Goal: Task Accomplishment & Management: Complete application form

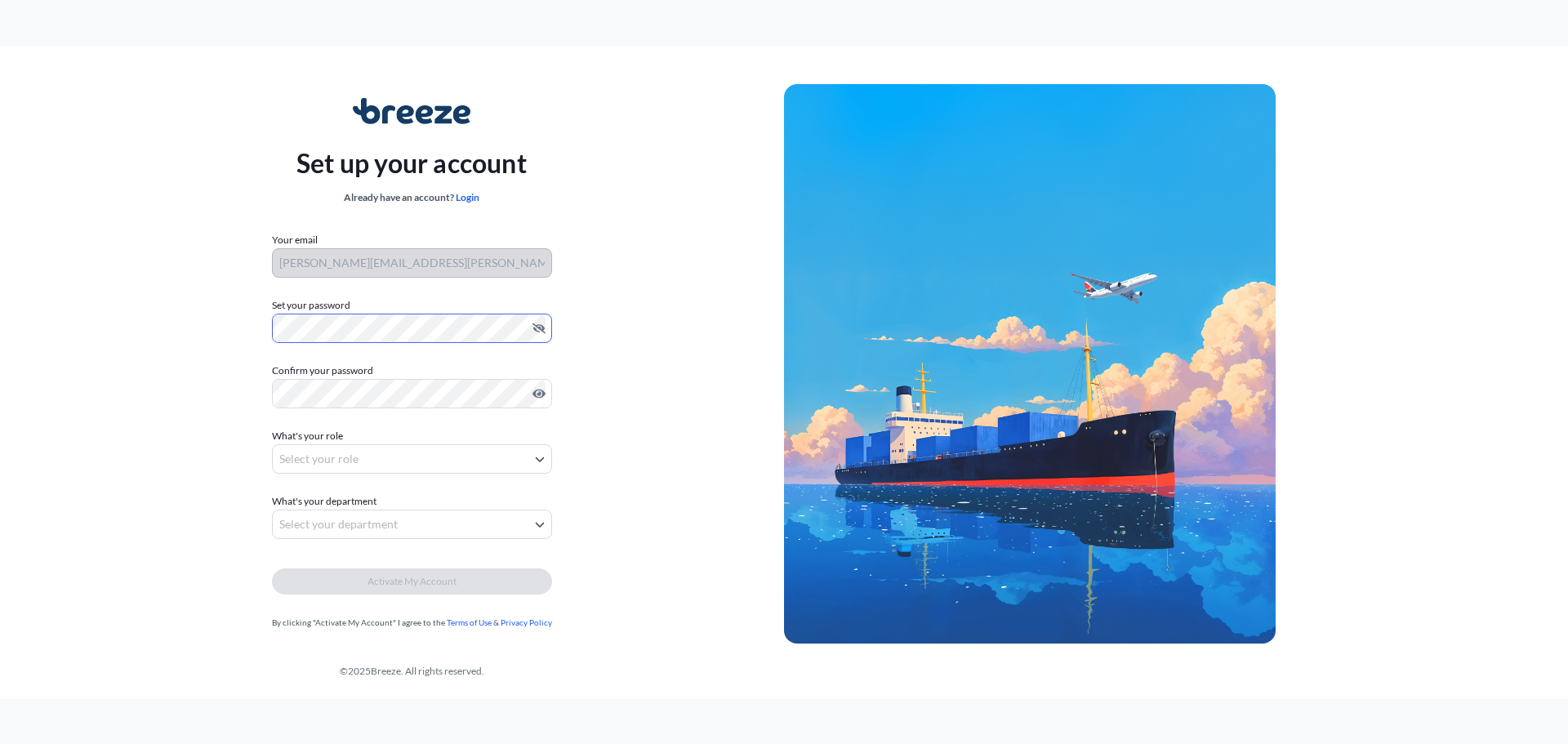
click at [254, 312] on div "Set up your account Already have an account? Login Your email jackie.hejl@igl36…" at bounding box center [411, 364] width 745 height 598
click at [330, 459] on body "Set up your account Already have an account? Login Your email jackie.hejl@igl36…" at bounding box center [784, 372] width 1568 height 744
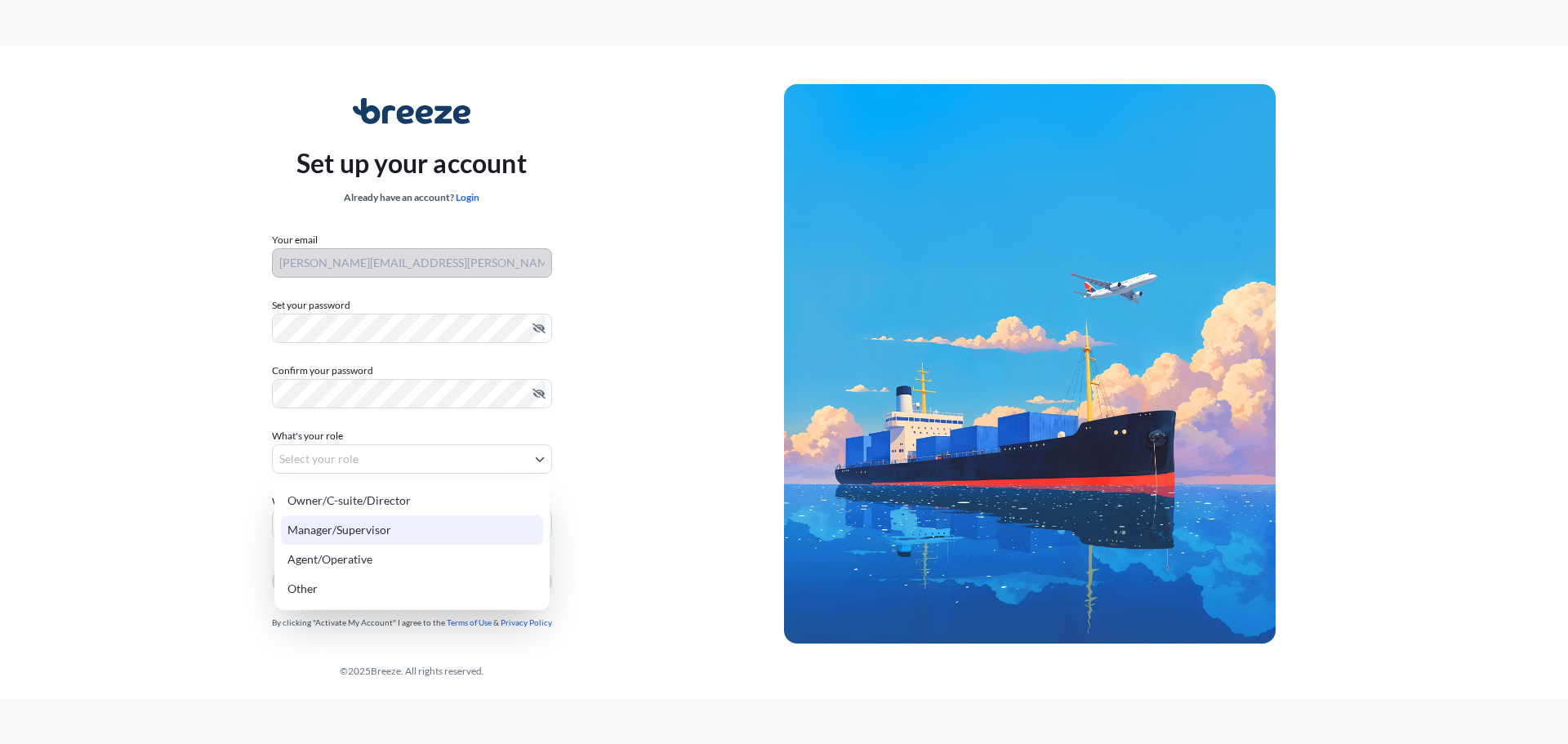
click at [342, 527] on div "Manager/Supervisor" at bounding box center [412, 530] width 262 height 29
select select "manager/supervisor"
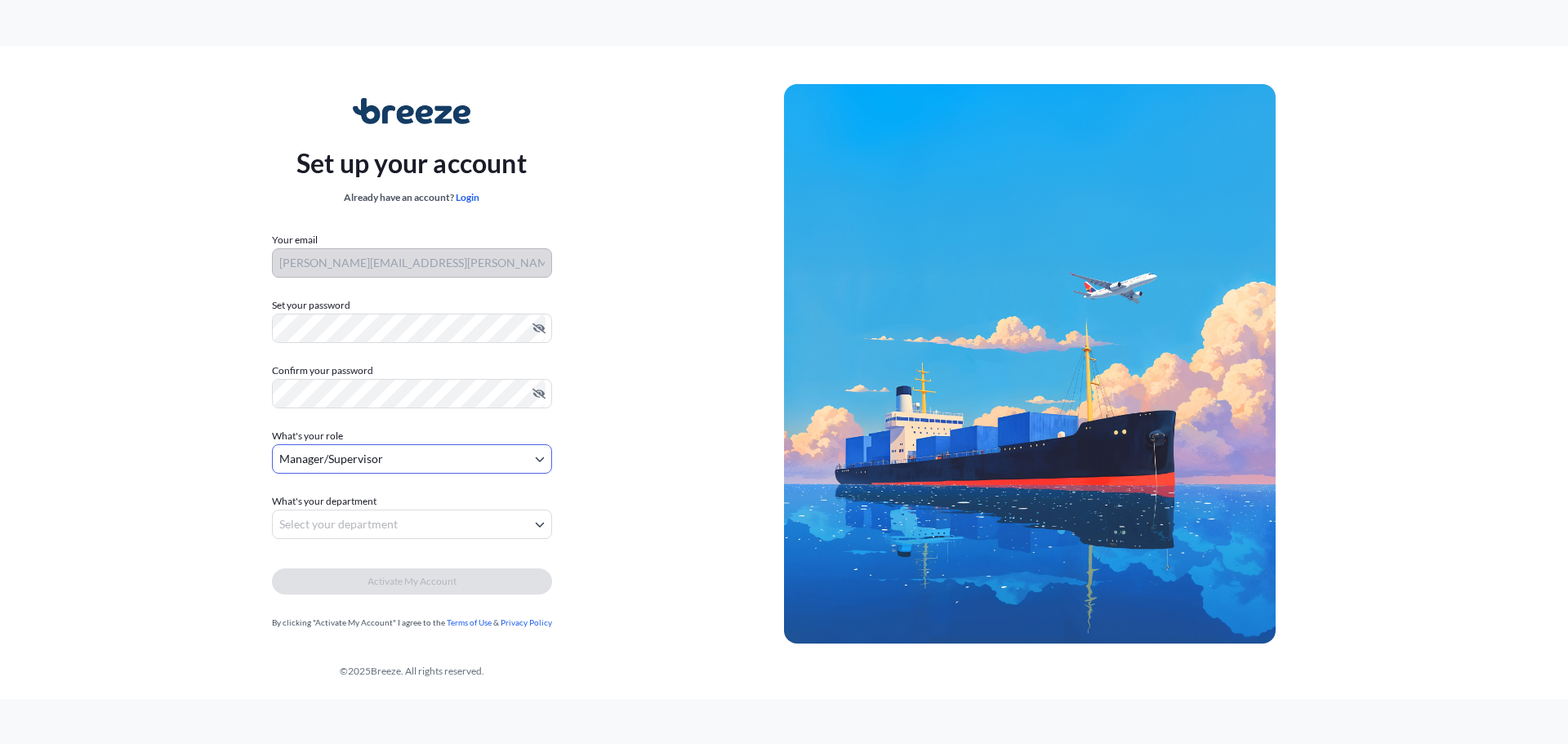
click at [340, 525] on body "Set up your account Already have an account? Login Your email jackie.hejl@igl36…" at bounding box center [784, 372] width 1568 height 744
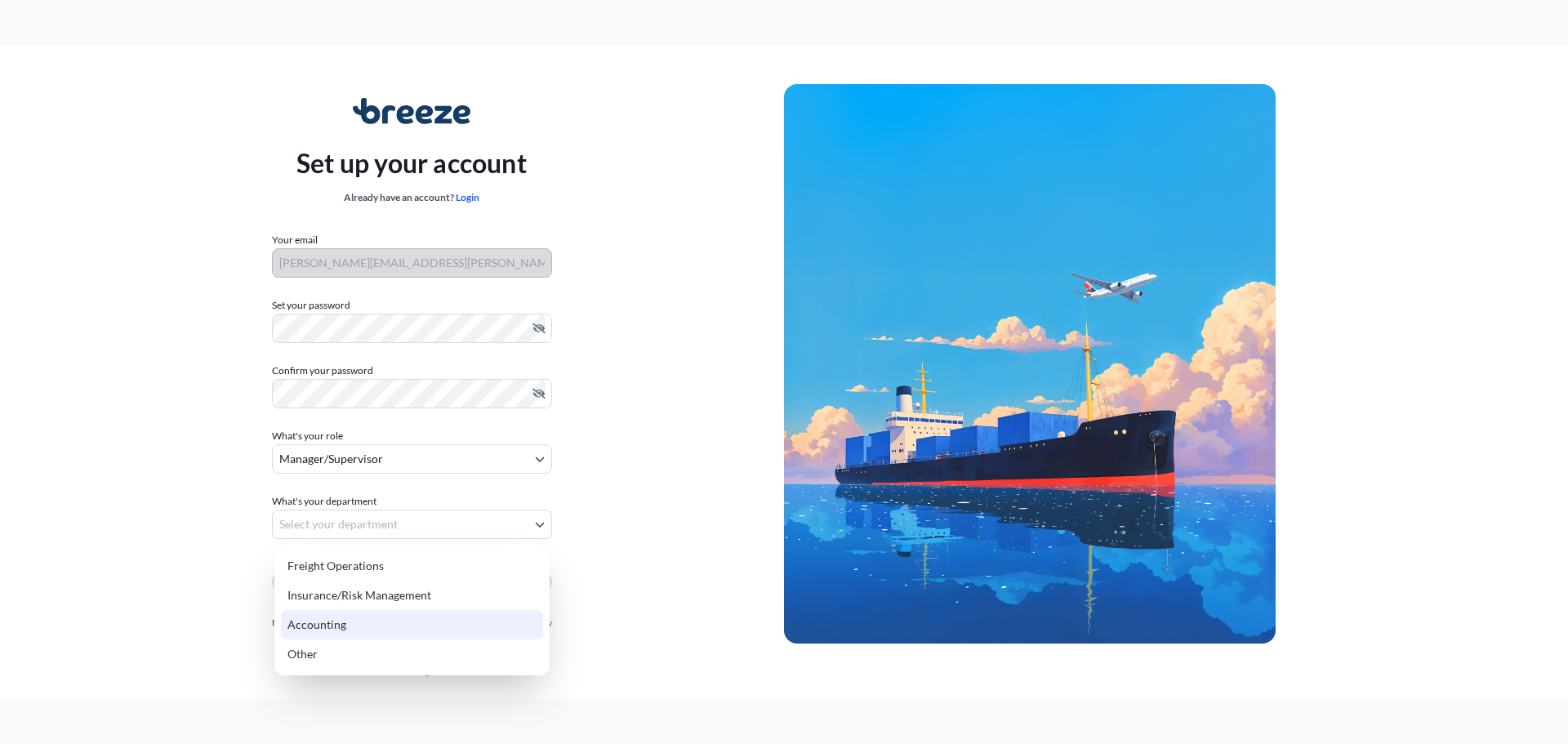
click at [327, 631] on div "Accounting" at bounding box center [412, 625] width 262 height 29
select select "accounting"
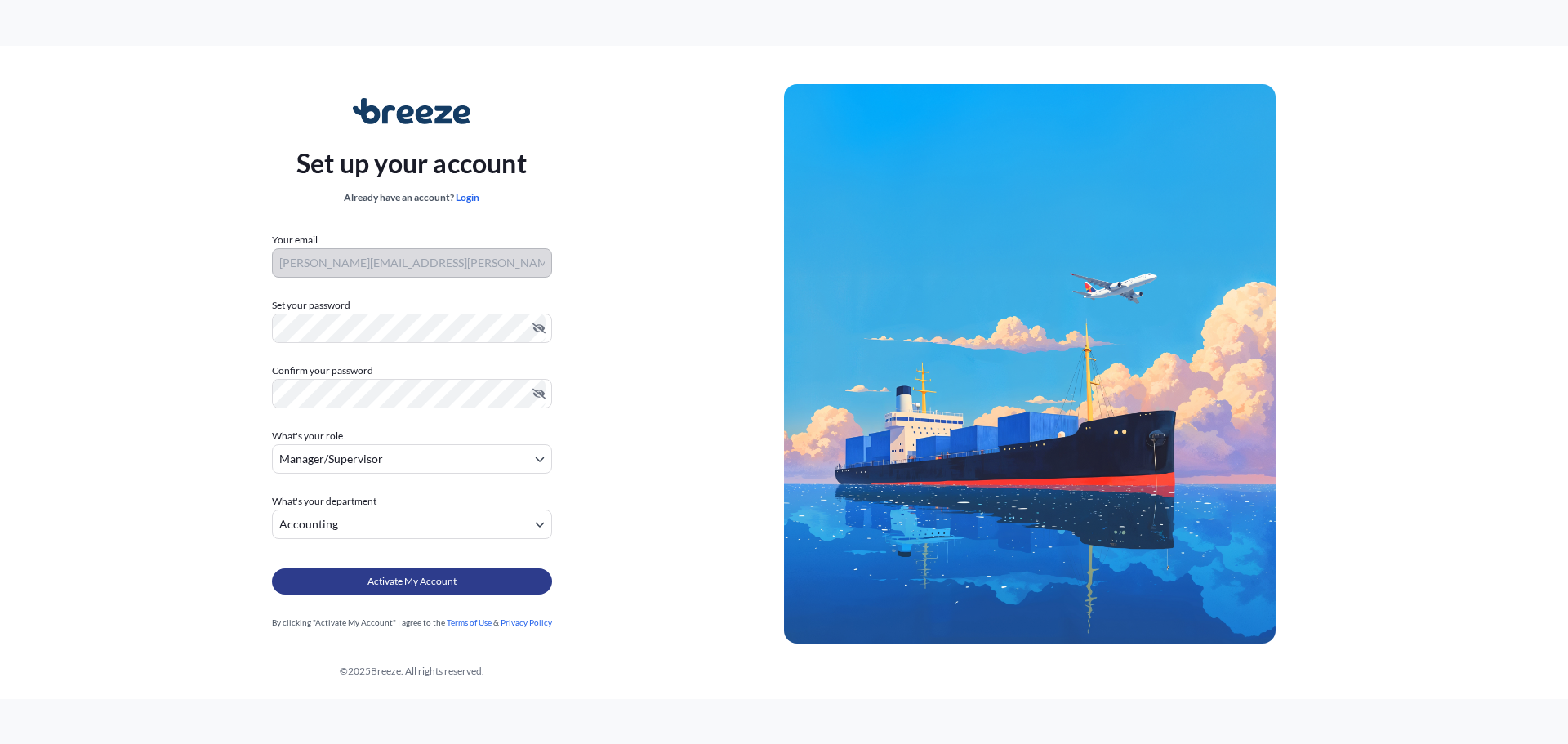
click at [412, 584] on span "Activate My Account" at bounding box center [412, 581] width 89 height 16
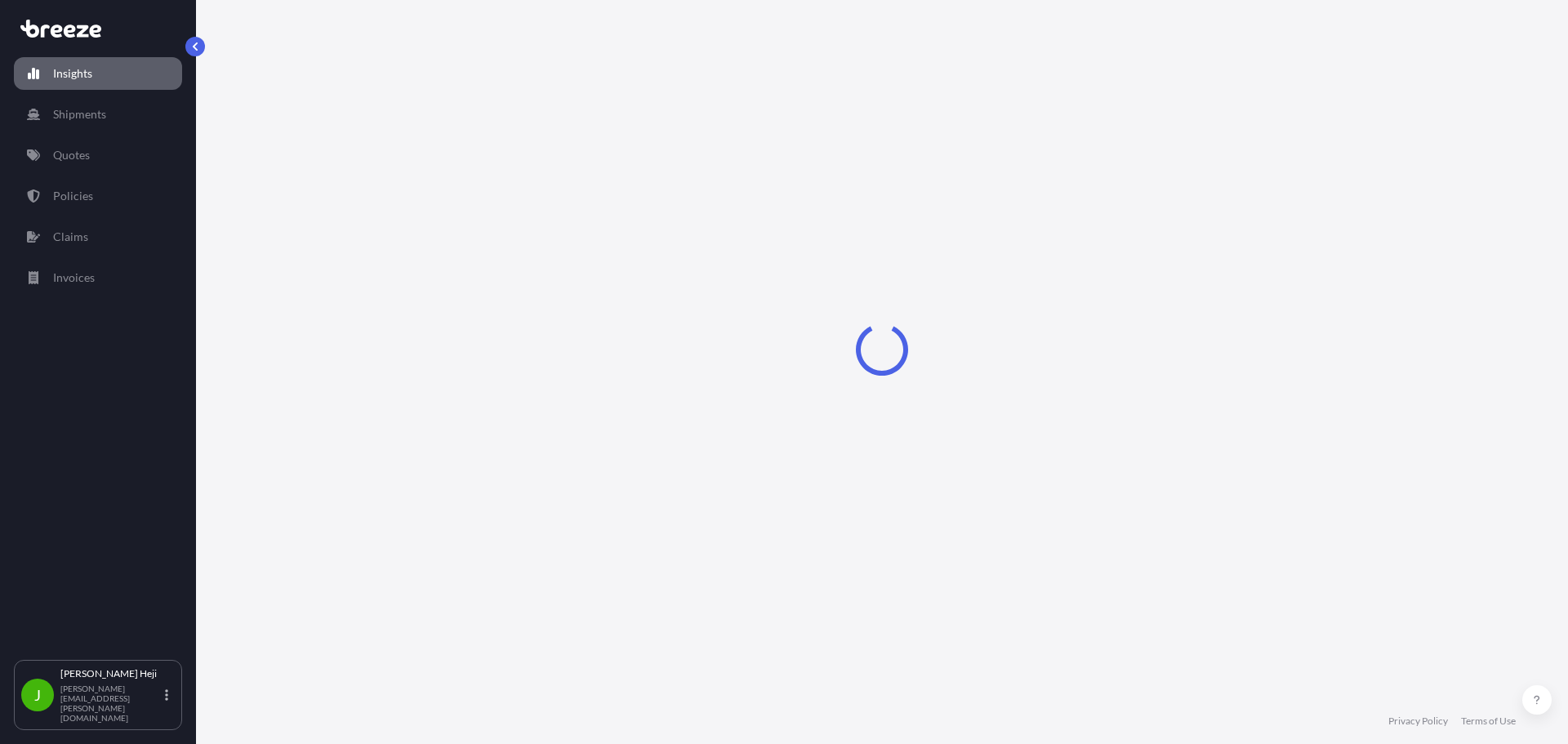
select select "2025"
